Goal: Complete application form: Complete application form

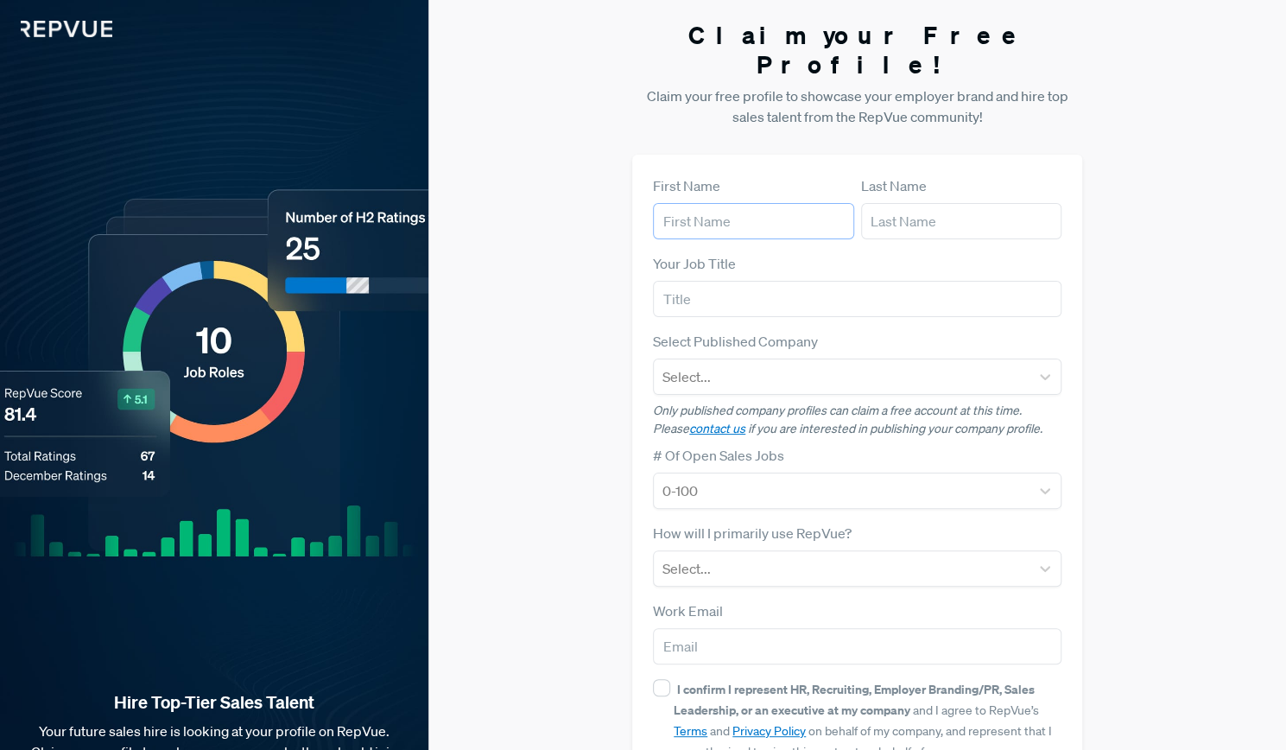
click at [745, 203] on input "text" at bounding box center [753, 221] width 201 height 36
click at [745, 203] on input "Gabr" at bounding box center [753, 221] width 201 height 36
type input "Gabe"
type input "[PERSON_NAME]"
type input "Account Executive"
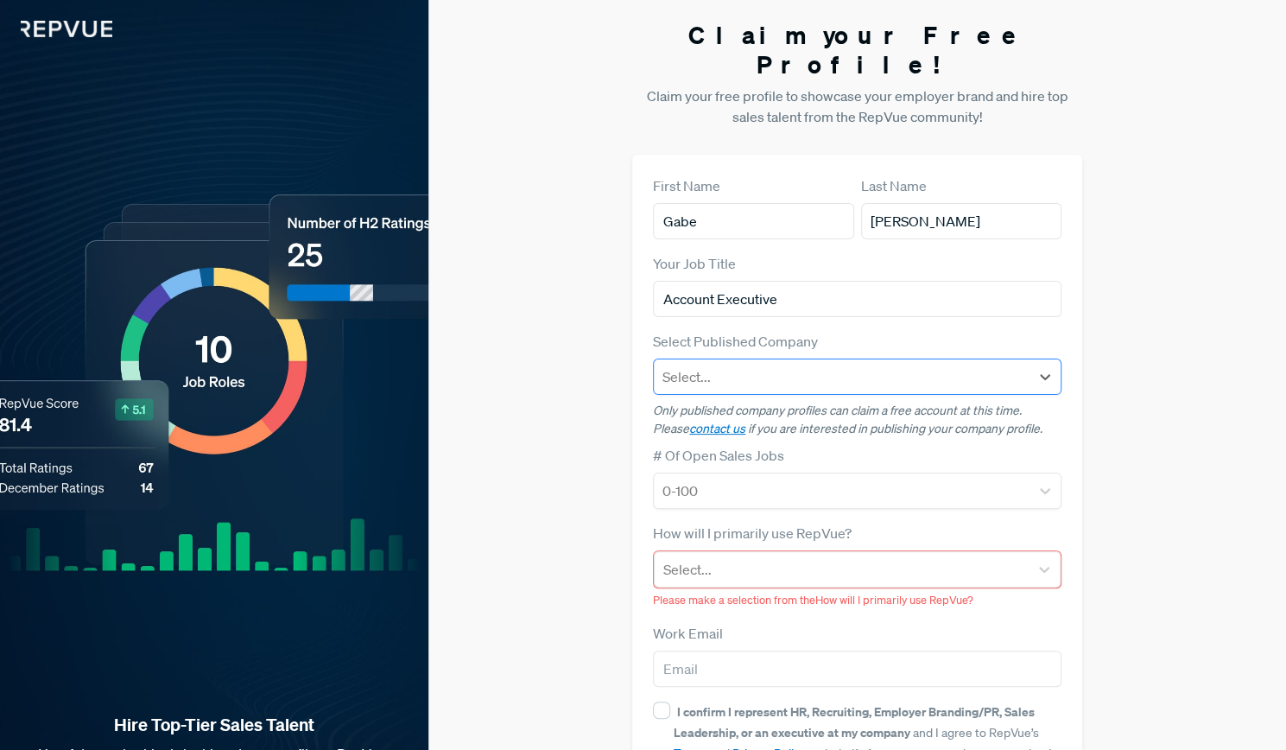
click at [742, 365] on div at bounding box center [842, 377] width 358 height 24
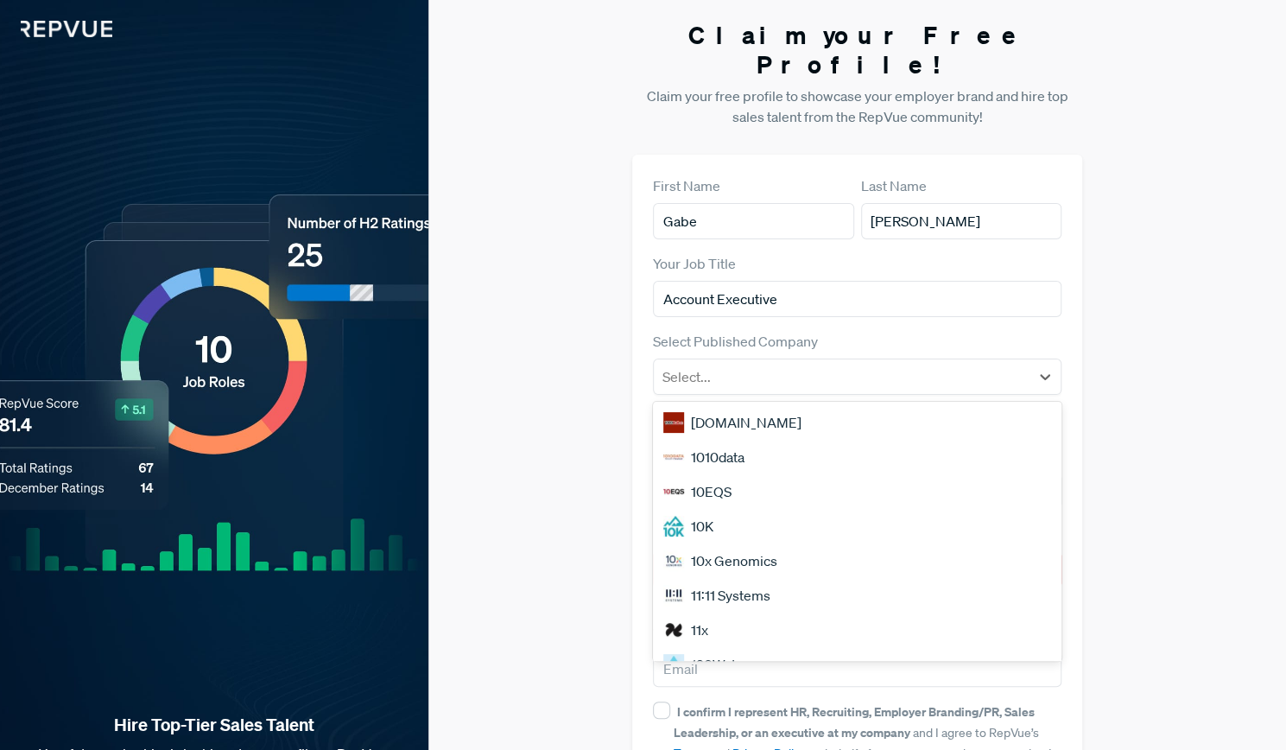
click at [1145, 265] on div "Claim your Free Profile! Claim your free profile to showcase your employer bran…" at bounding box center [857, 445] width 858 height 891
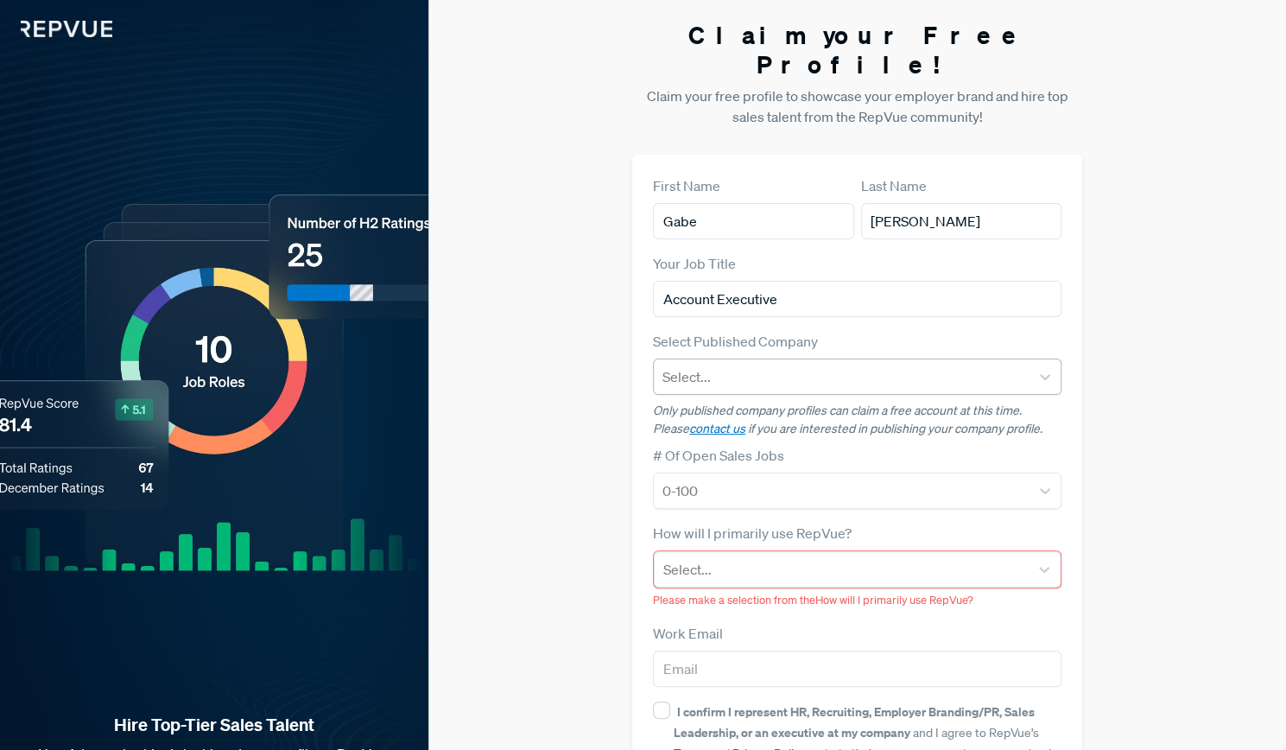
click at [834, 365] on div at bounding box center [842, 377] width 358 height 24
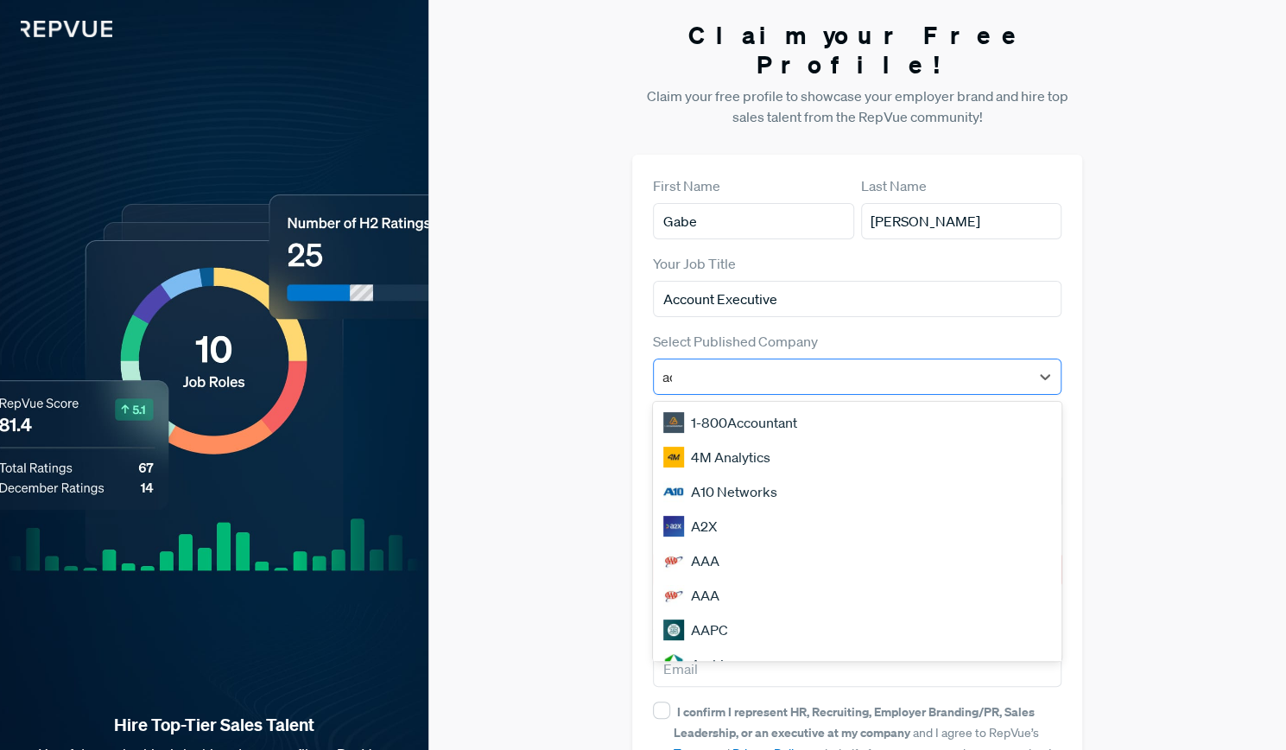
type input "adp"
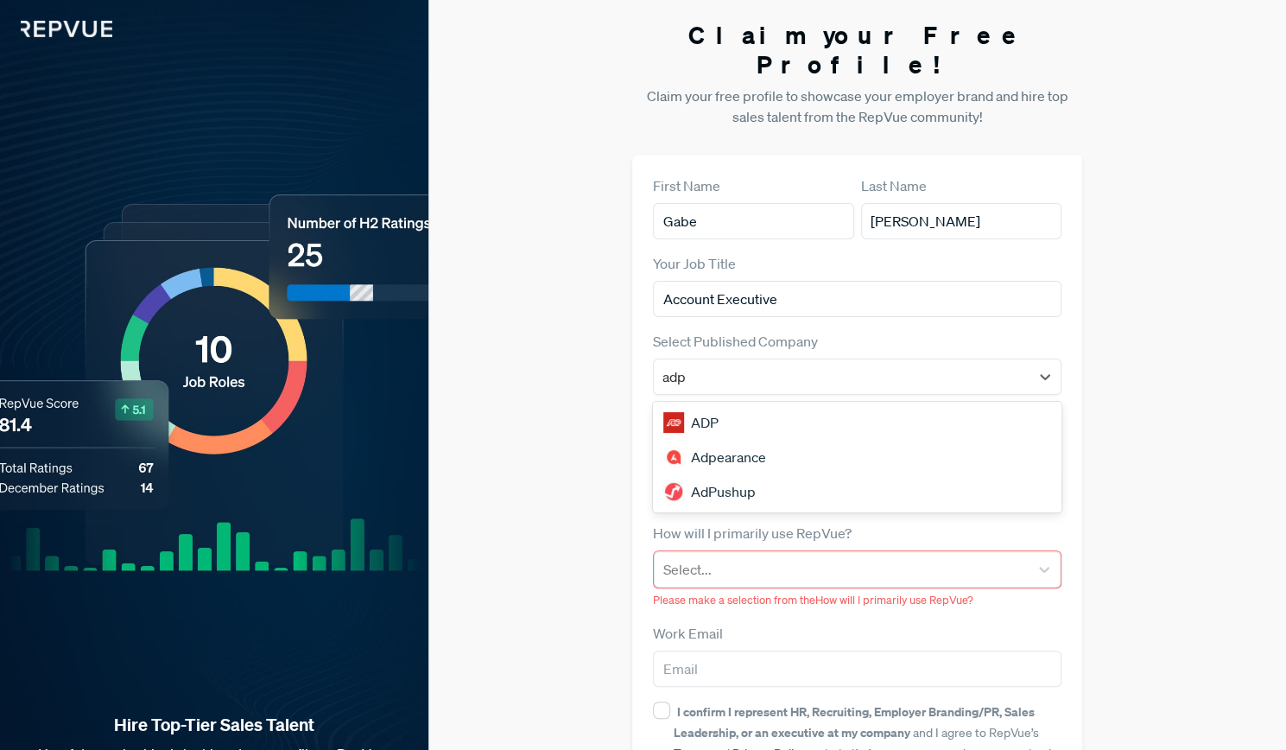
click at [773, 405] on div "ADP" at bounding box center [857, 422] width 409 height 35
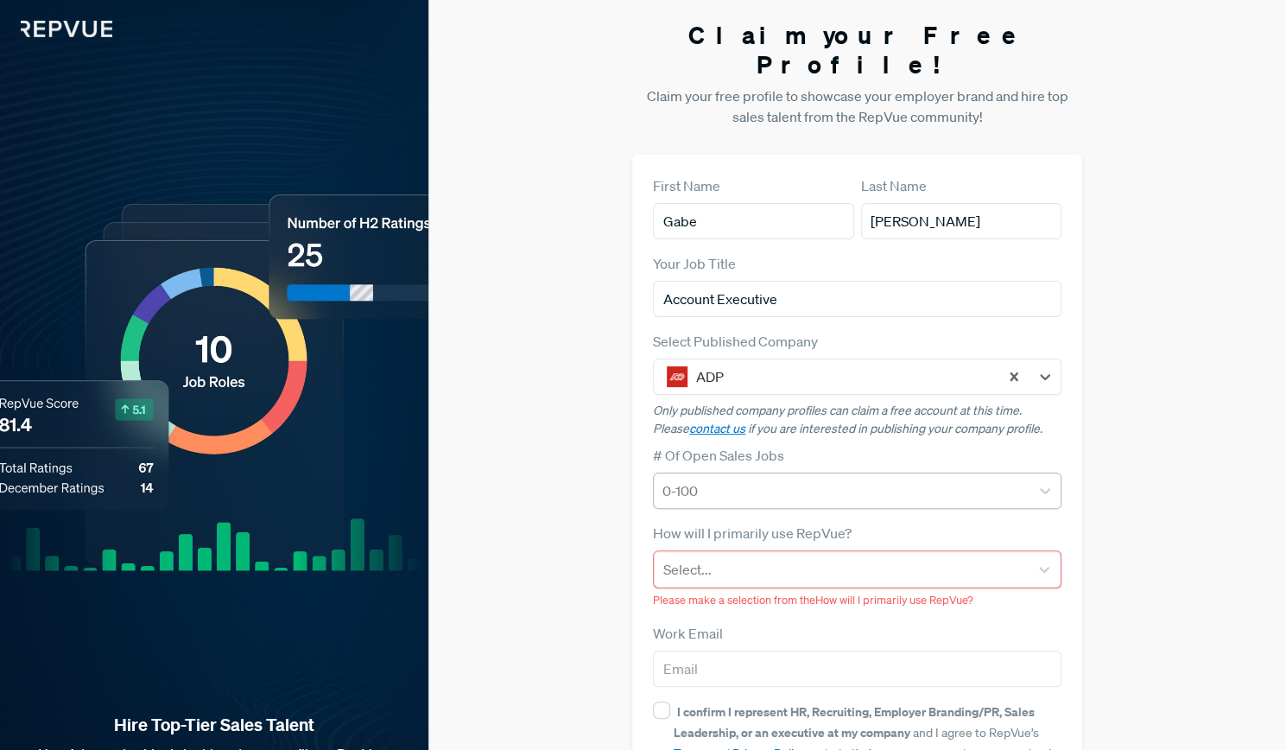
scroll to position [110, 0]
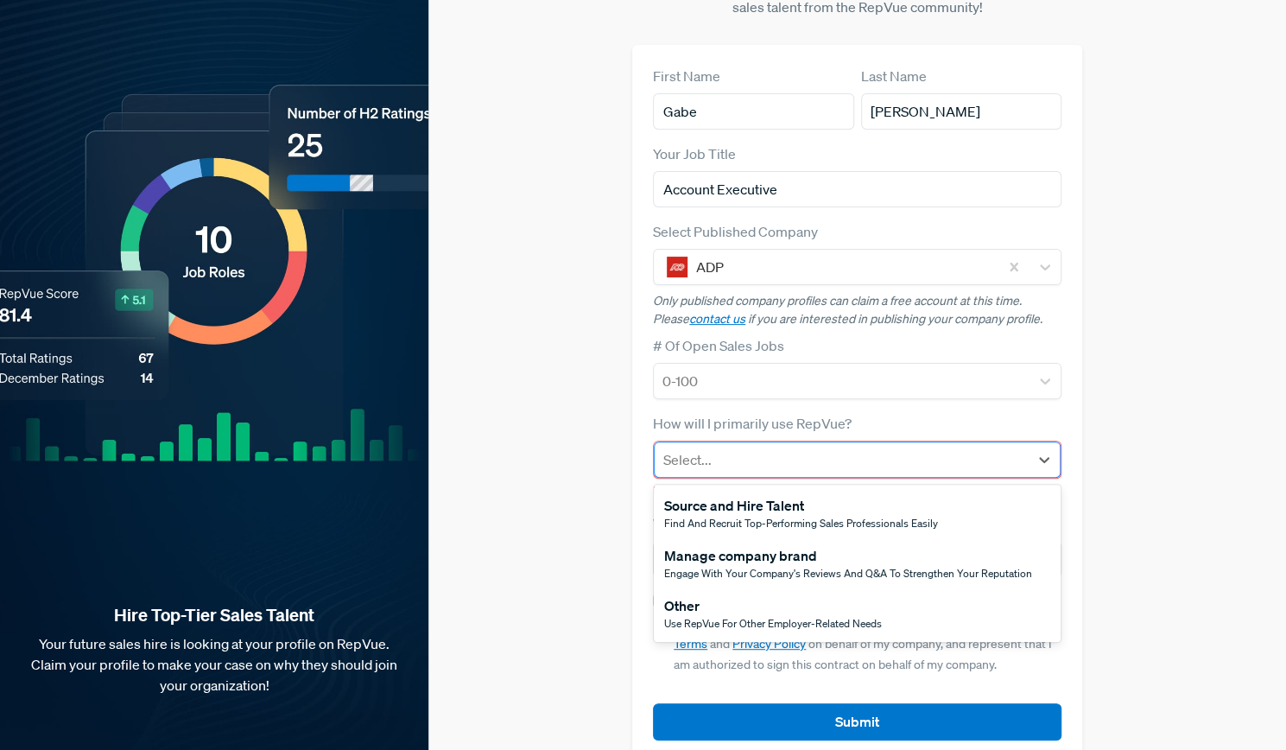
click at [866, 447] on div at bounding box center [841, 459] width 357 height 24
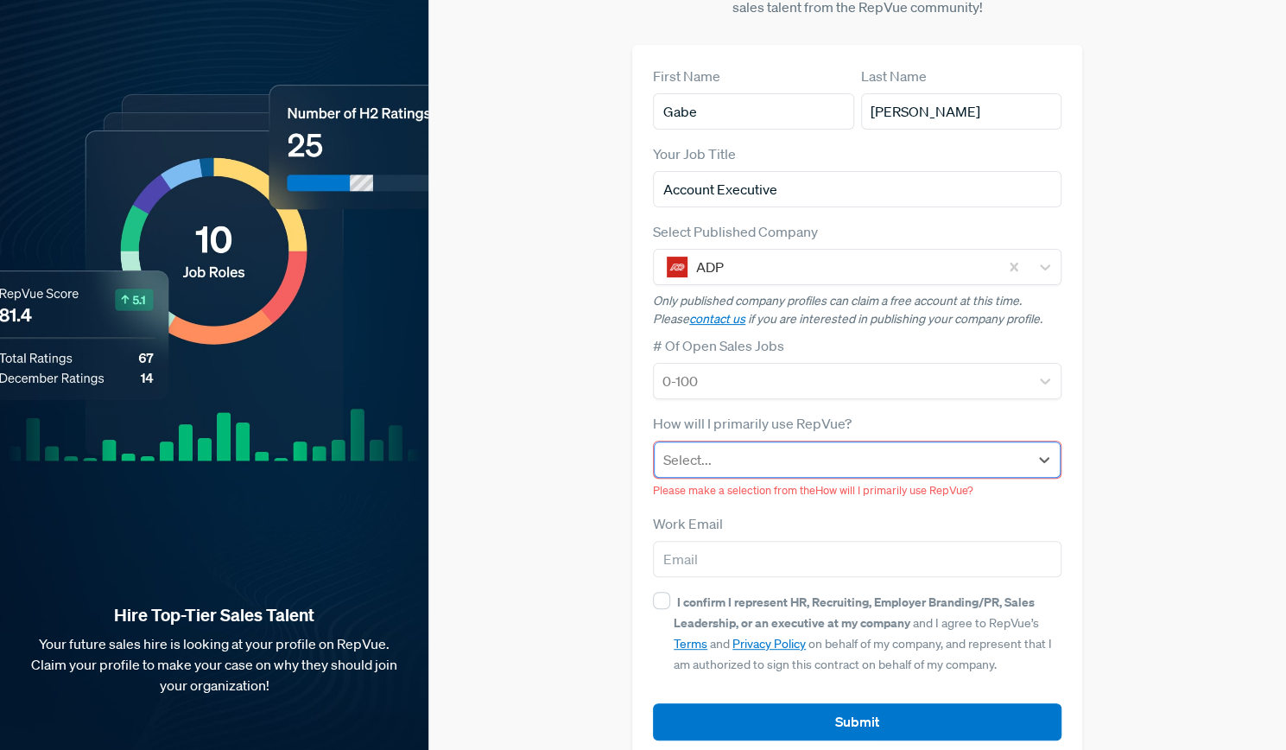
click at [866, 447] on div at bounding box center [841, 459] width 357 height 24
